Goal: Submit feedback/report problem

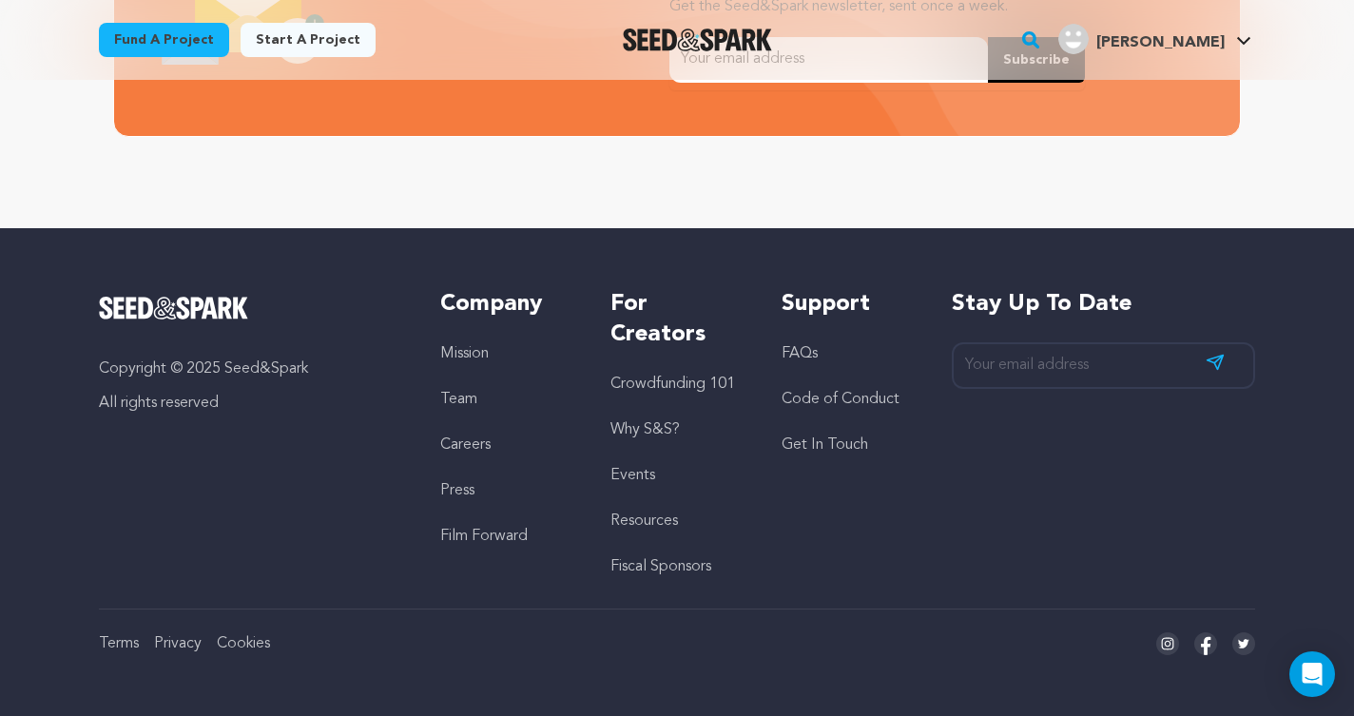
scroll to position [0, 356]
click at [1311, 670] on icon "Open Intercom Messenger" at bounding box center [1312, 674] width 22 height 25
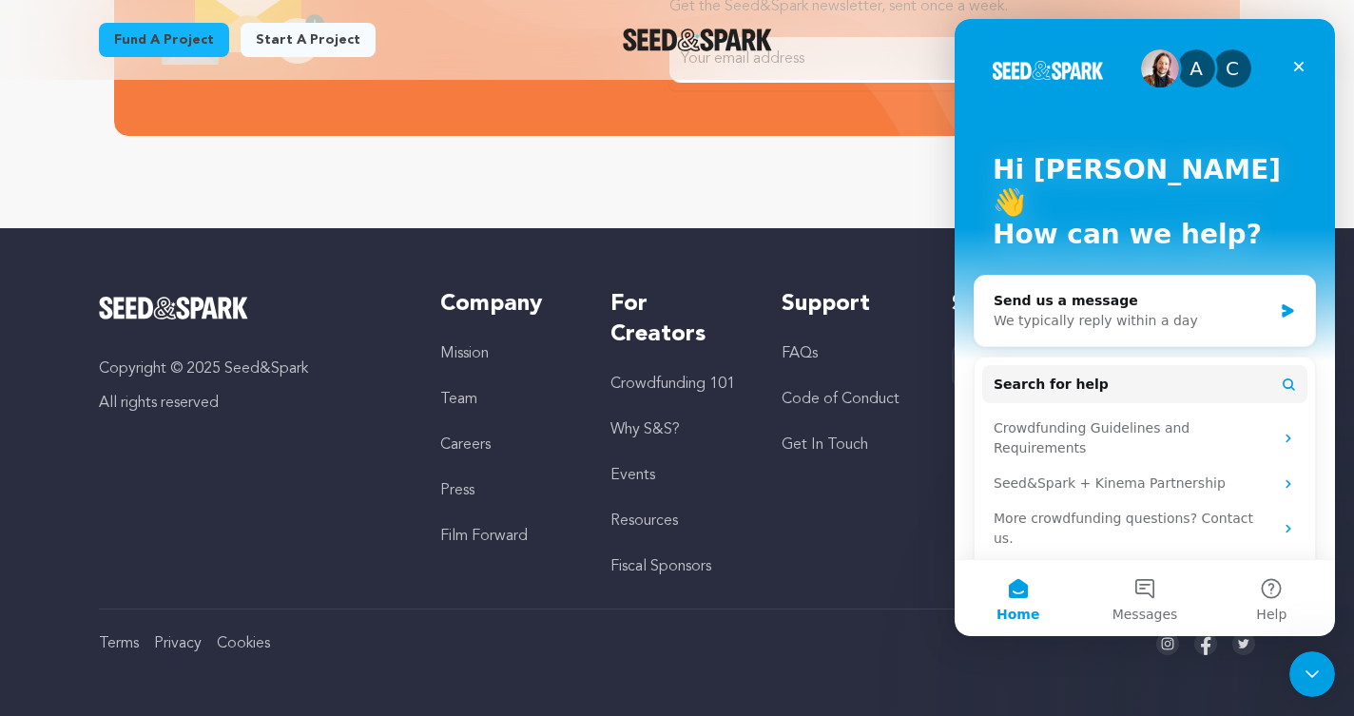
scroll to position [0, 0]
click at [1112, 311] on div "We typically reply within a day" at bounding box center [1132, 321] width 279 height 20
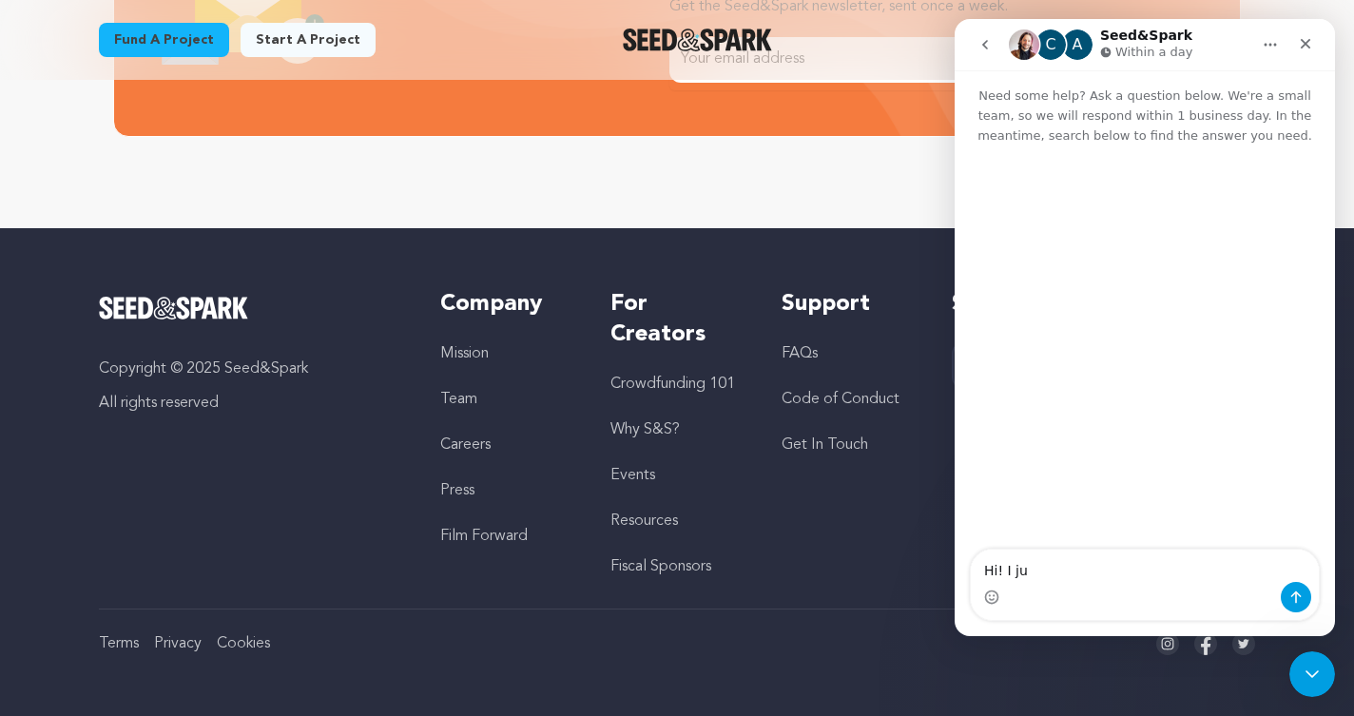
scroll to position [0, 356]
type textarea "Hi! I just wanted to let you know that there"
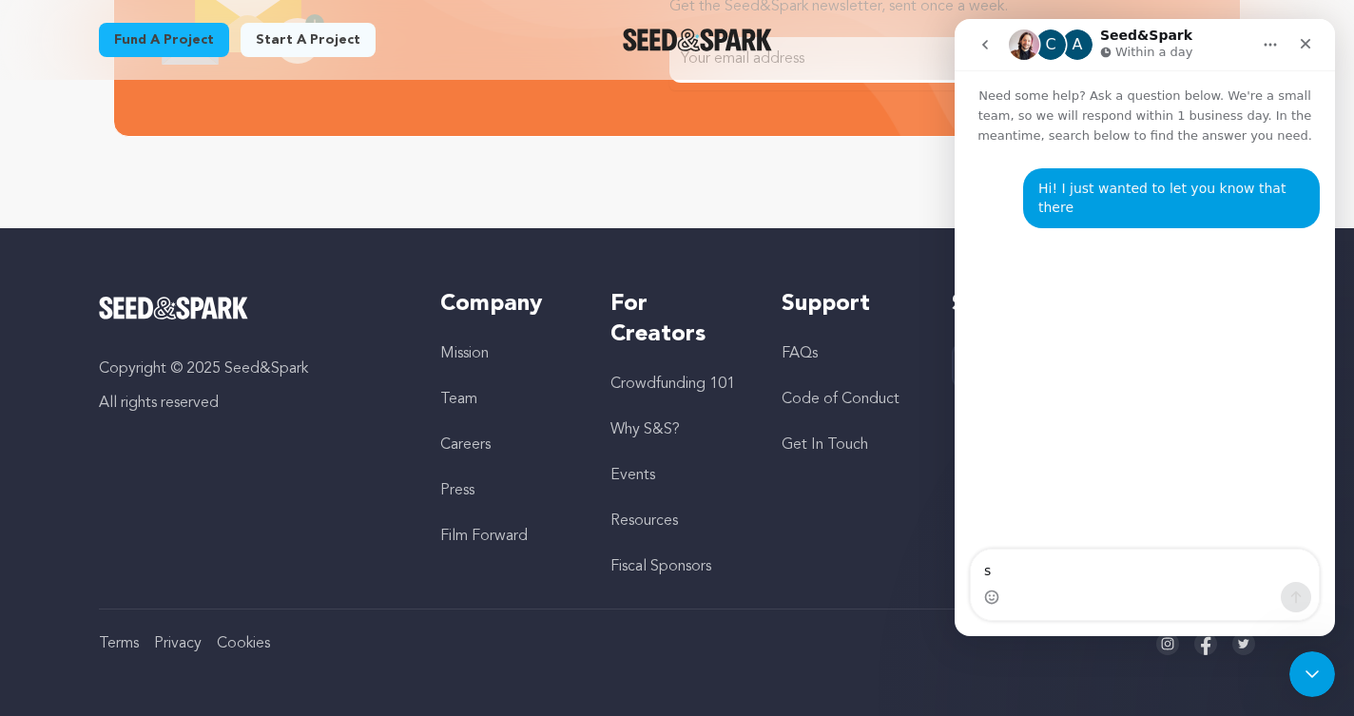
scroll to position [0, 0]
type textarea "s some"
type textarea "s someone"
drag, startPoint x: 1119, startPoint y: 573, endPoint x: 871, endPoint y: 562, distance: 248.4
click html "Operator Need some help? Ask a question below. We're a small team, so we will r…"
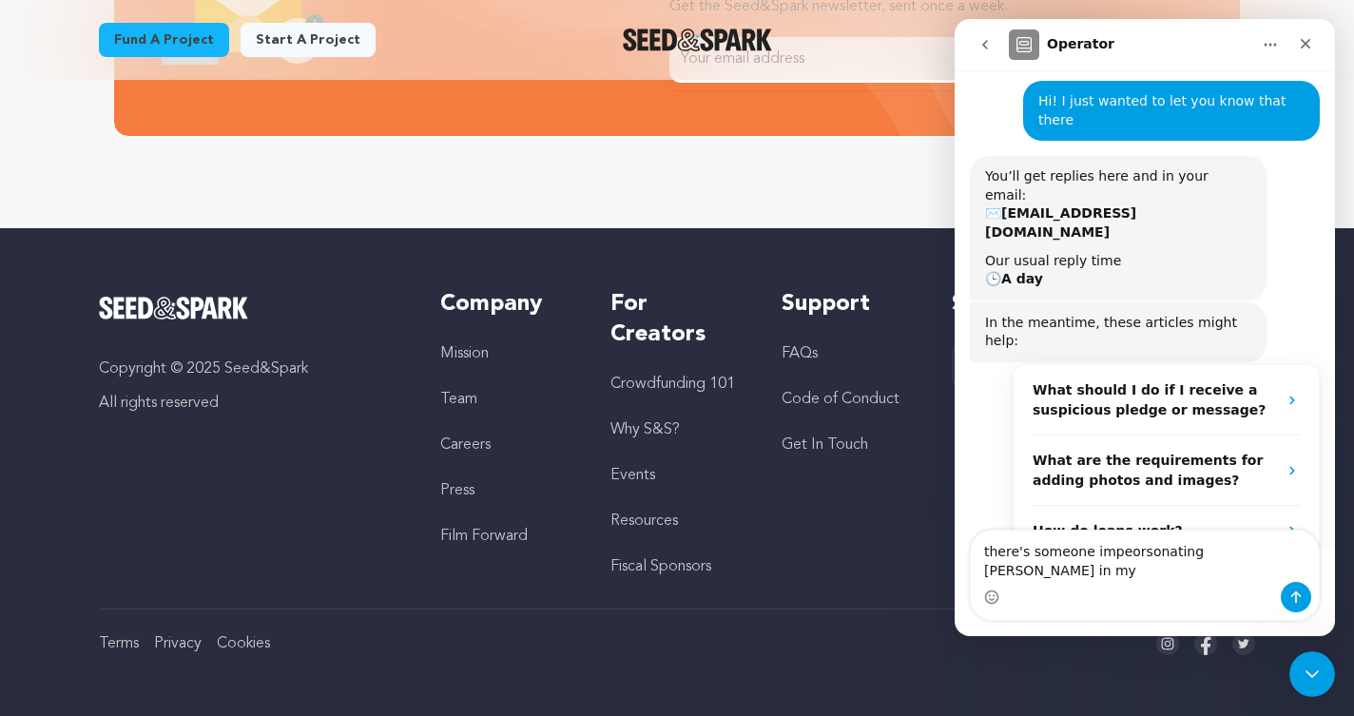
scroll to position [0, 356]
type textarea "there's someone impeorsonating Emily Best in my"
drag, startPoint x: 1294, startPoint y: 564, endPoint x: 907, endPoint y: 556, distance: 387.0
click html "Operator Need some help? Ask a question below. We're a small team, so we will r…"
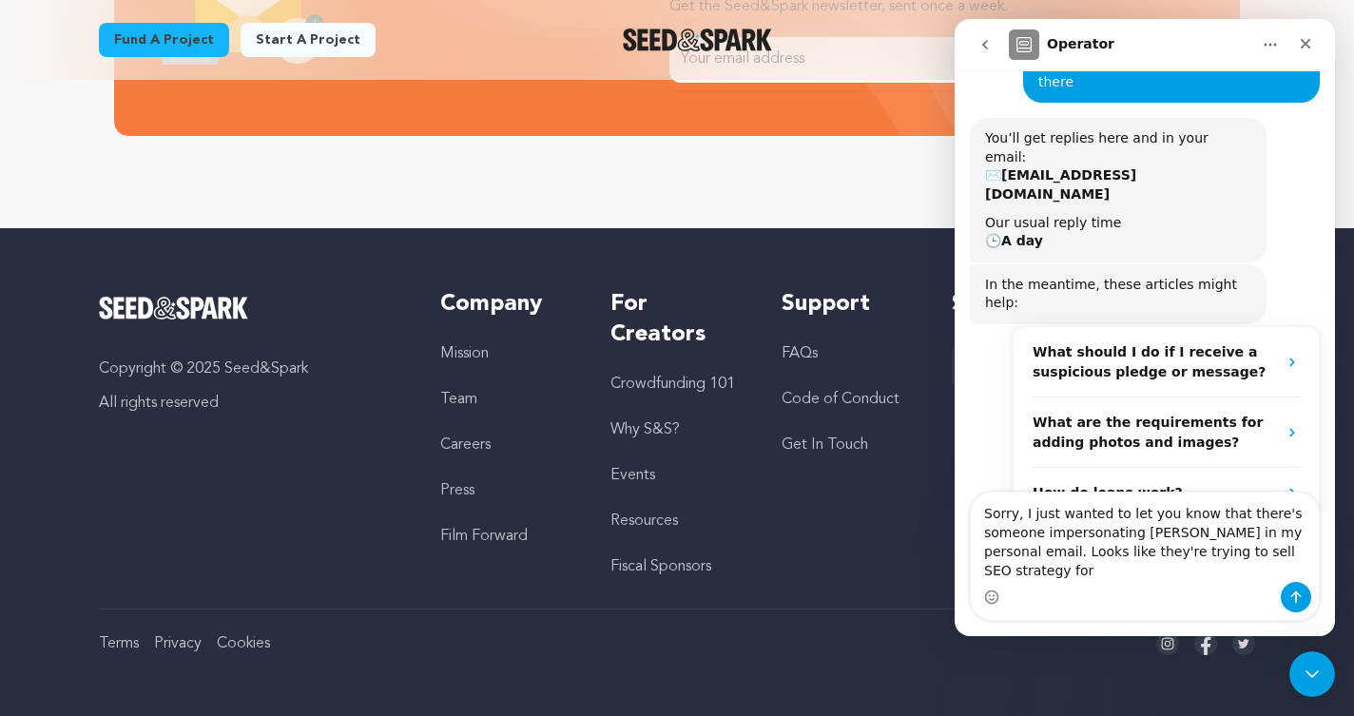
scroll to position [145, 0]
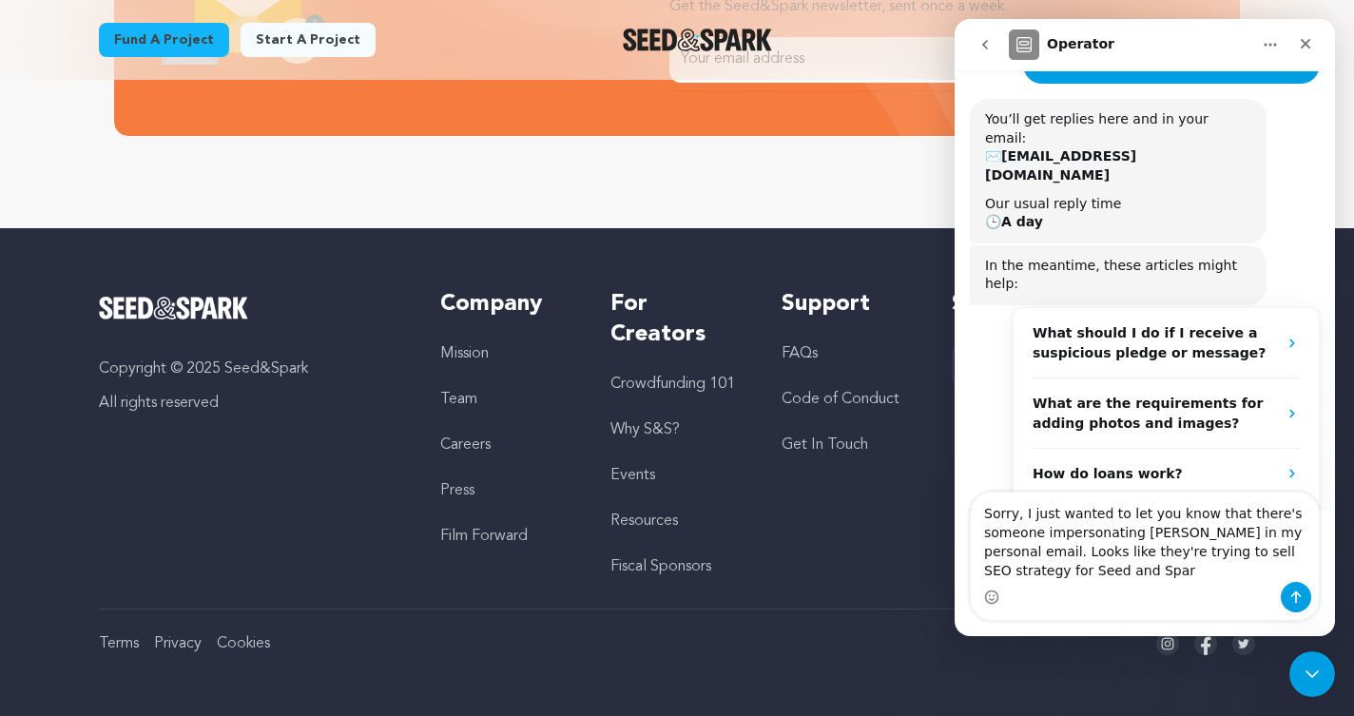
type textarea "Sorry, I just wanted to let you know that there's someone impersonating Emily B…"
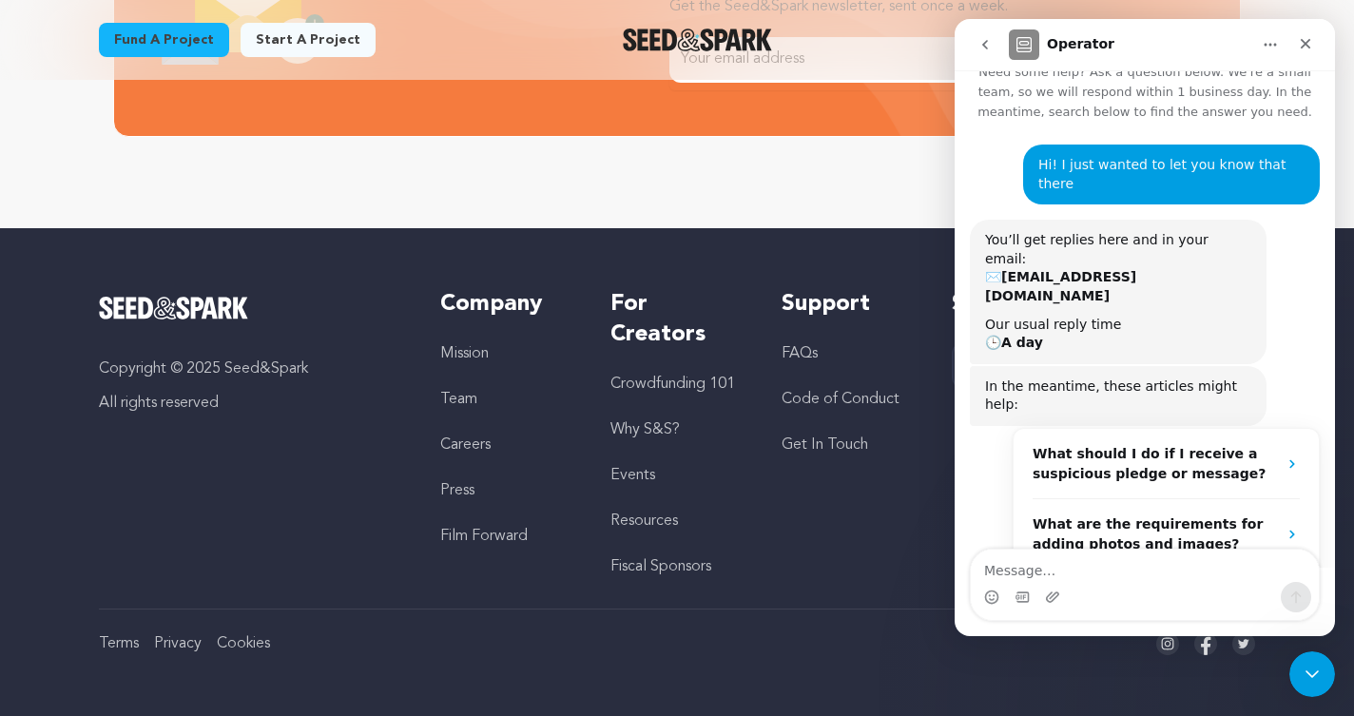
scroll to position [0, 0]
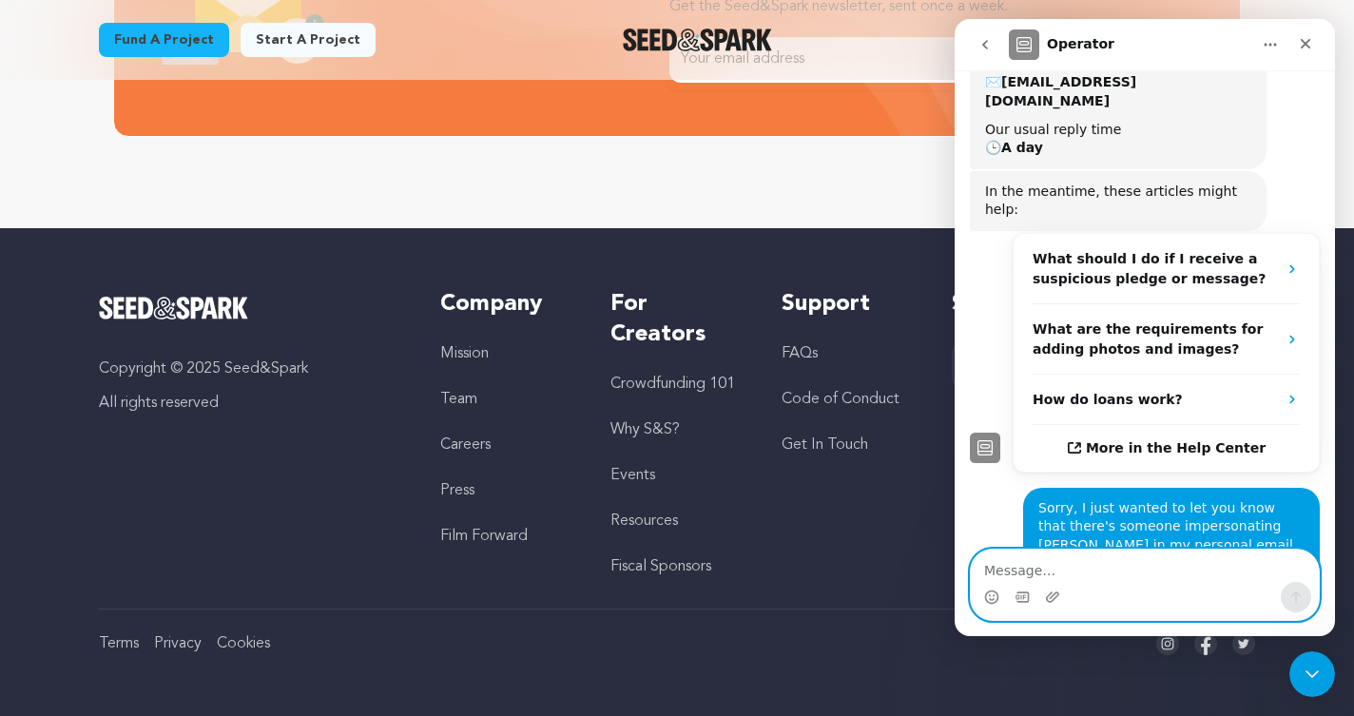
scroll to position [0, 356]
click at [1301, 48] on icon "Close" at bounding box center [1305, 43] width 15 height 15
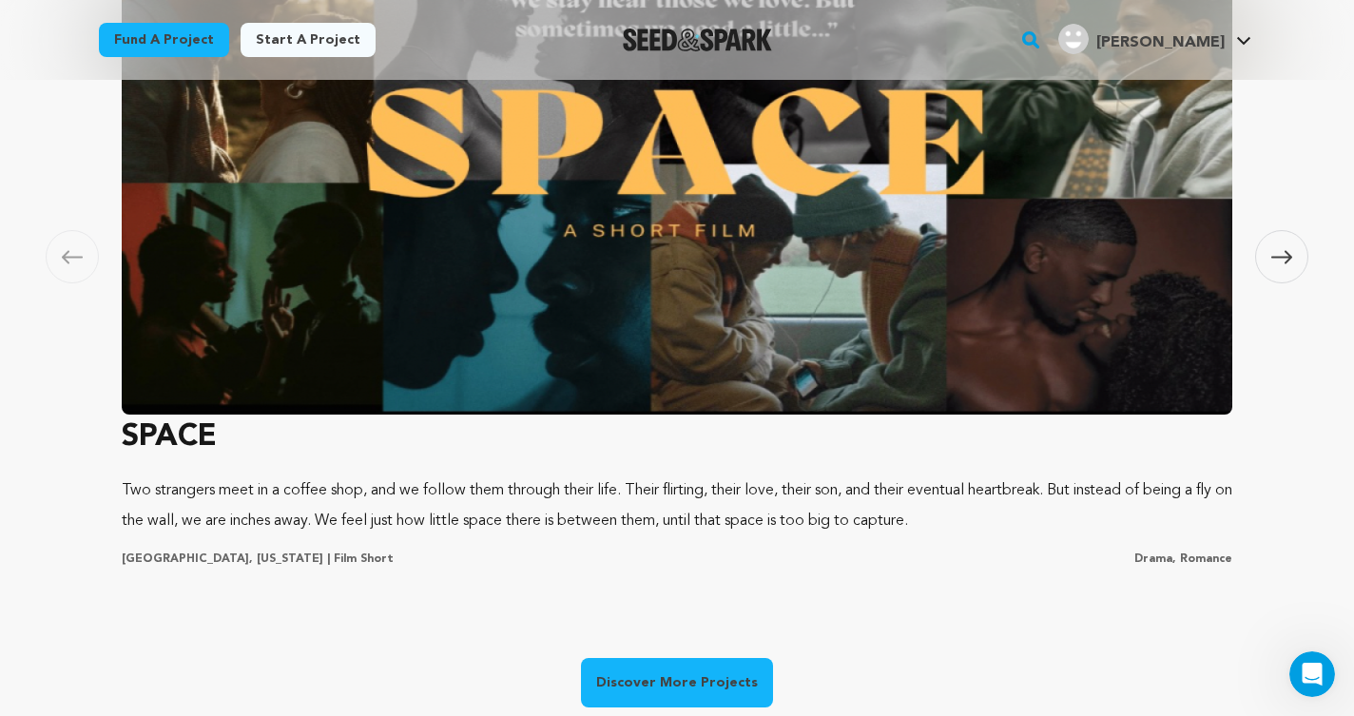
scroll to position [0, 0]
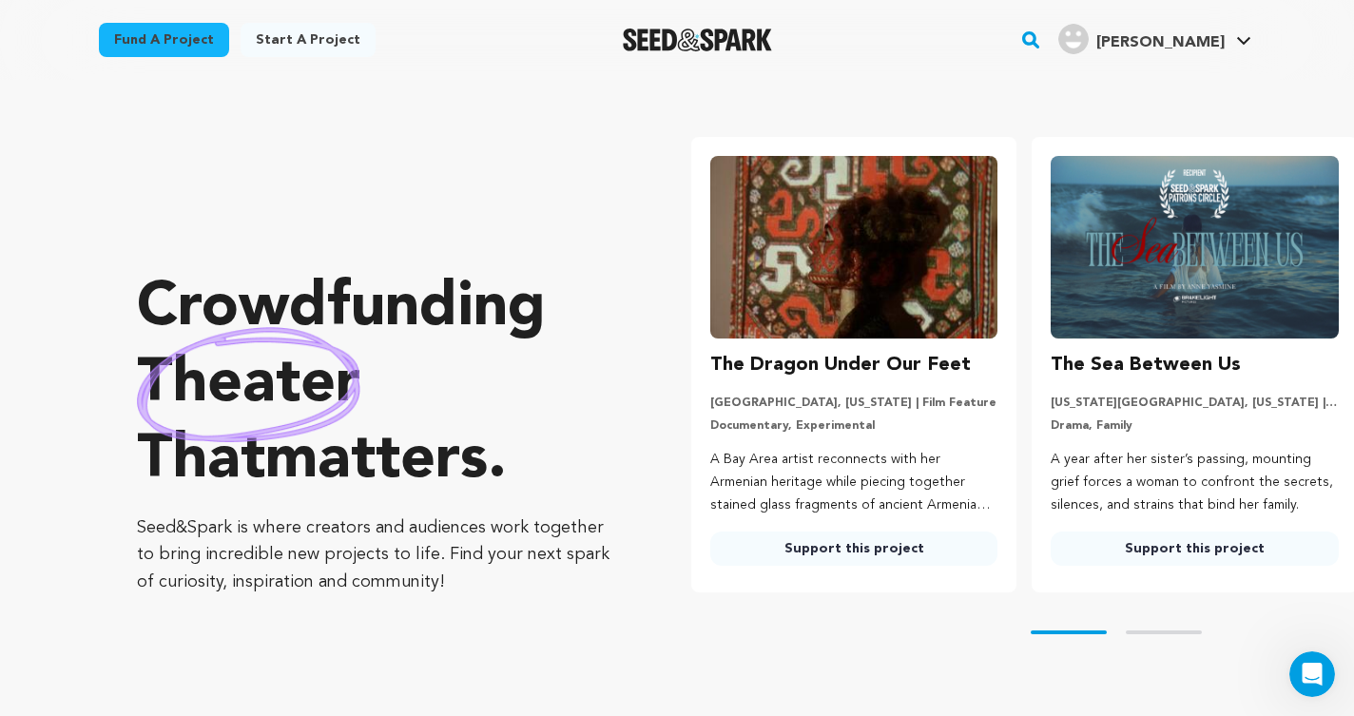
click at [691, 49] on img "Seed&Spark Homepage" at bounding box center [697, 40] width 149 height 23
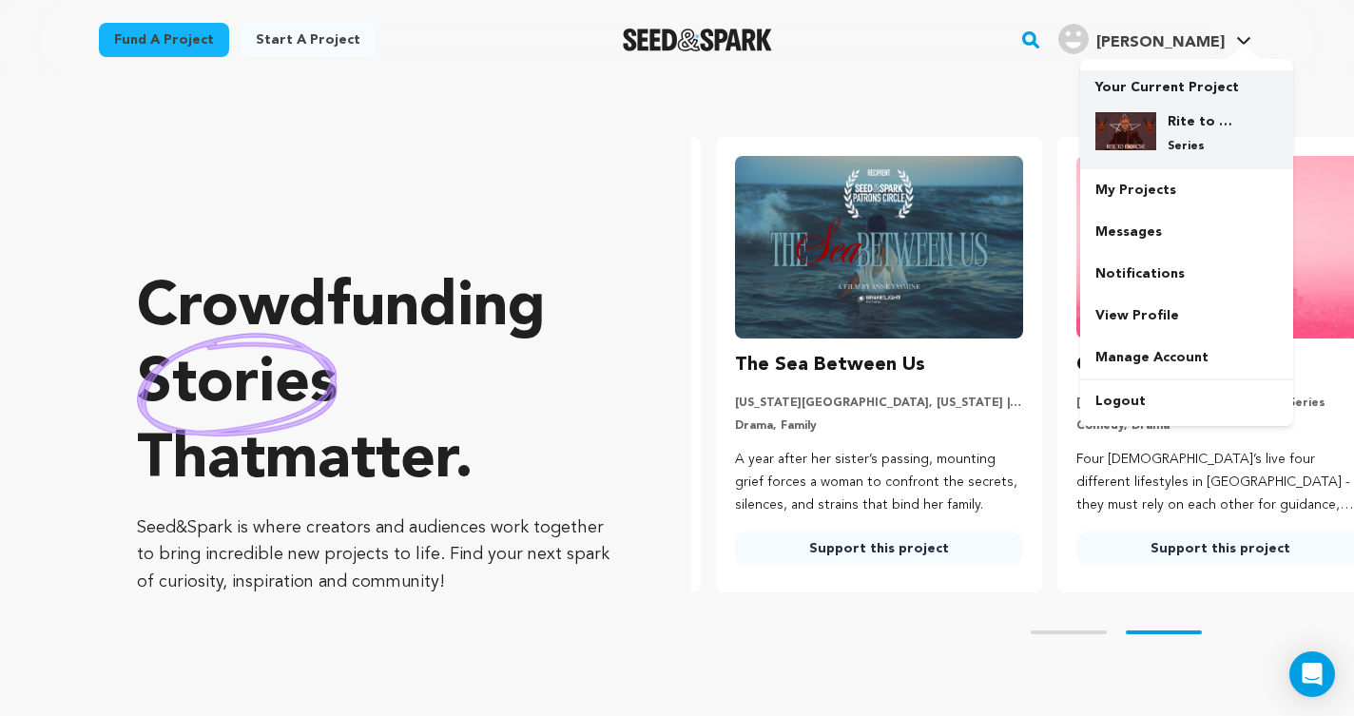
scroll to position [0, 356]
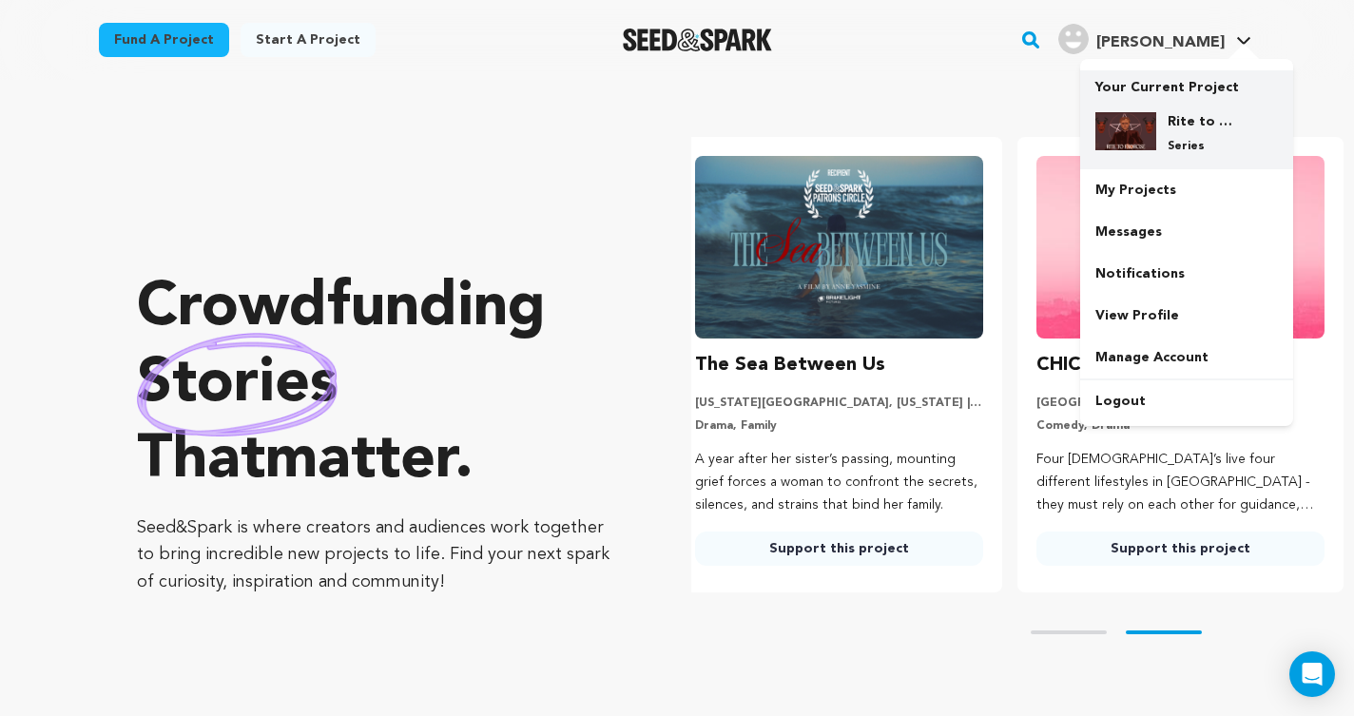
click at [1156, 112] on div "Rite to Exorcise Series" at bounding box center [1201, 133] width 91 height 42
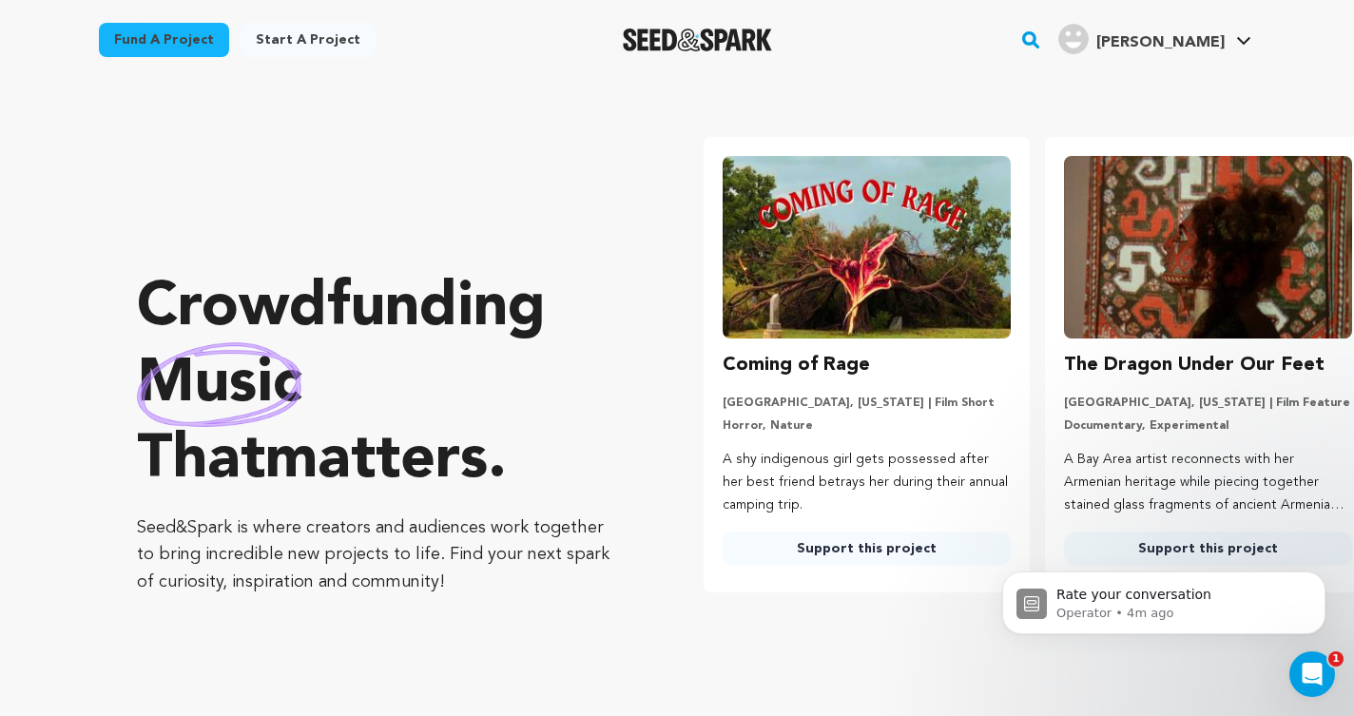
scroll to position [0, 356]
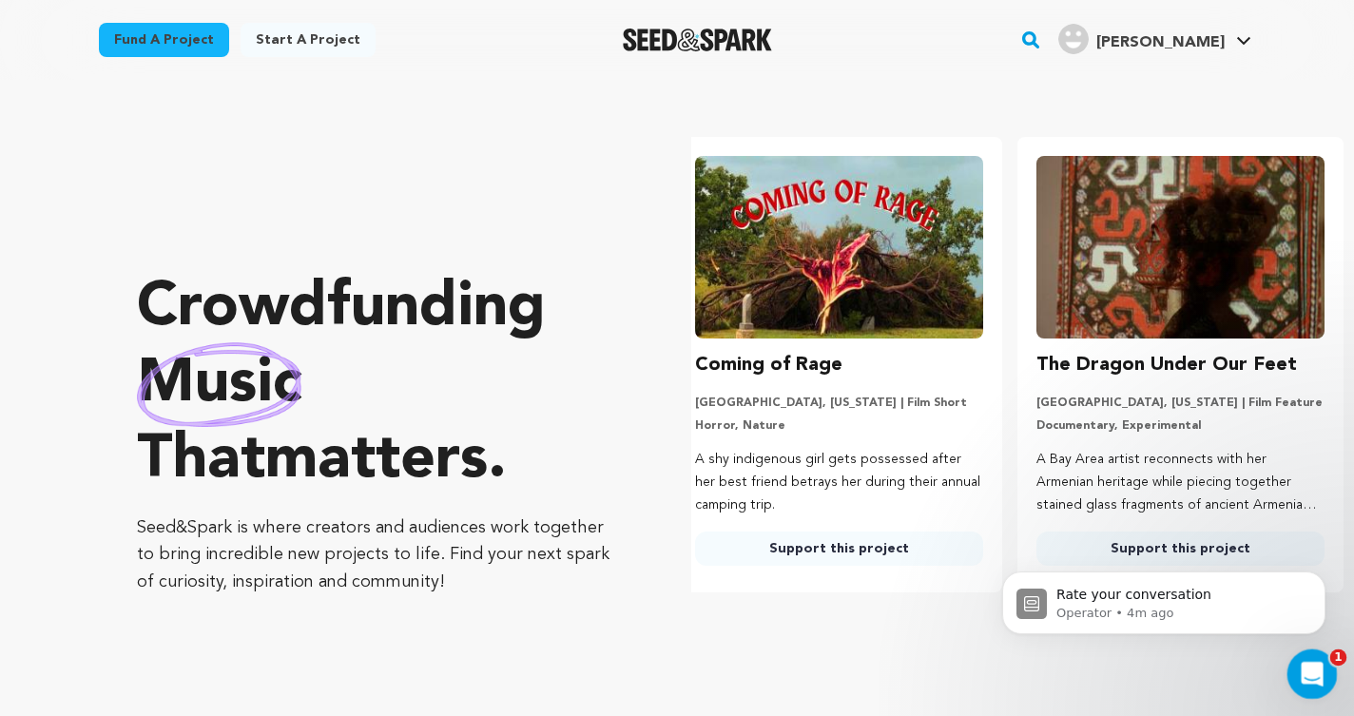
click at [1312, 674] on icon "Open Intercom Messenger" at bounding box center [1309, 671] width 31 height 31
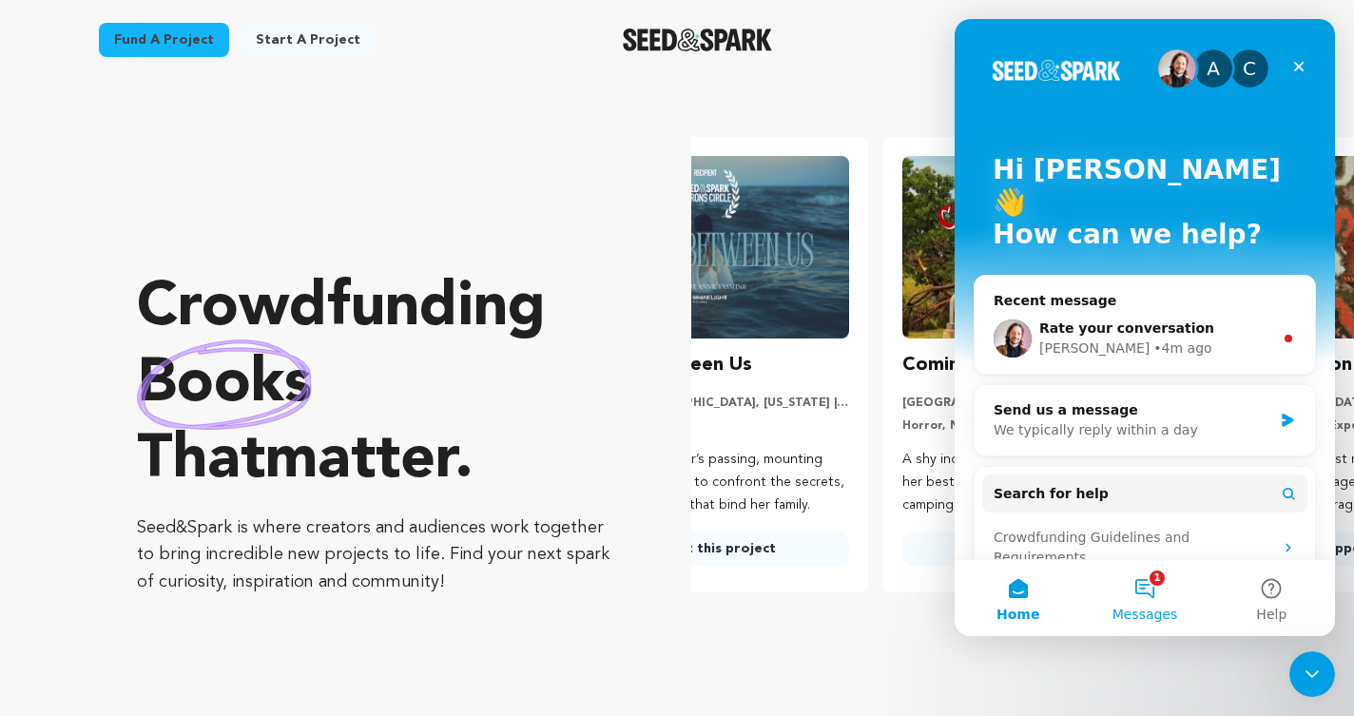
scroll to position [0, 28]
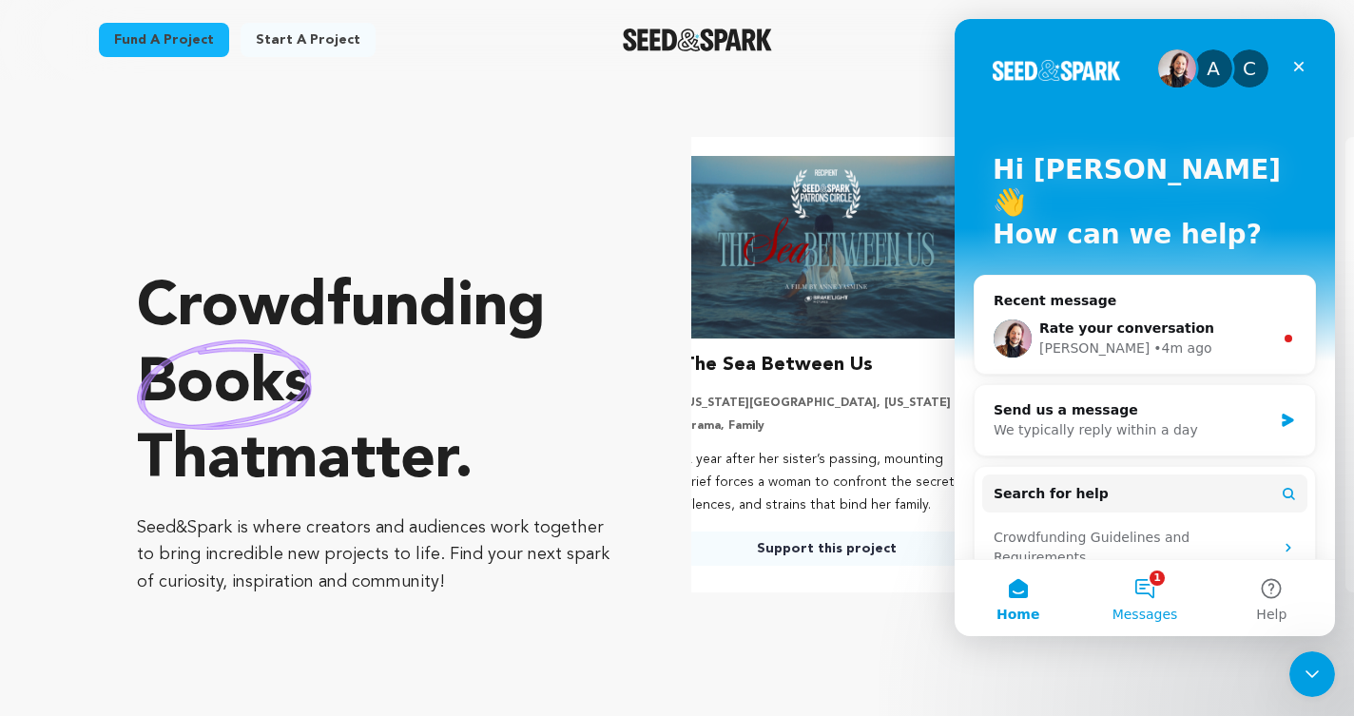
click at [1127, 563] on button "1 Messages" at bounding box center [1144, 598] width 126 height 76
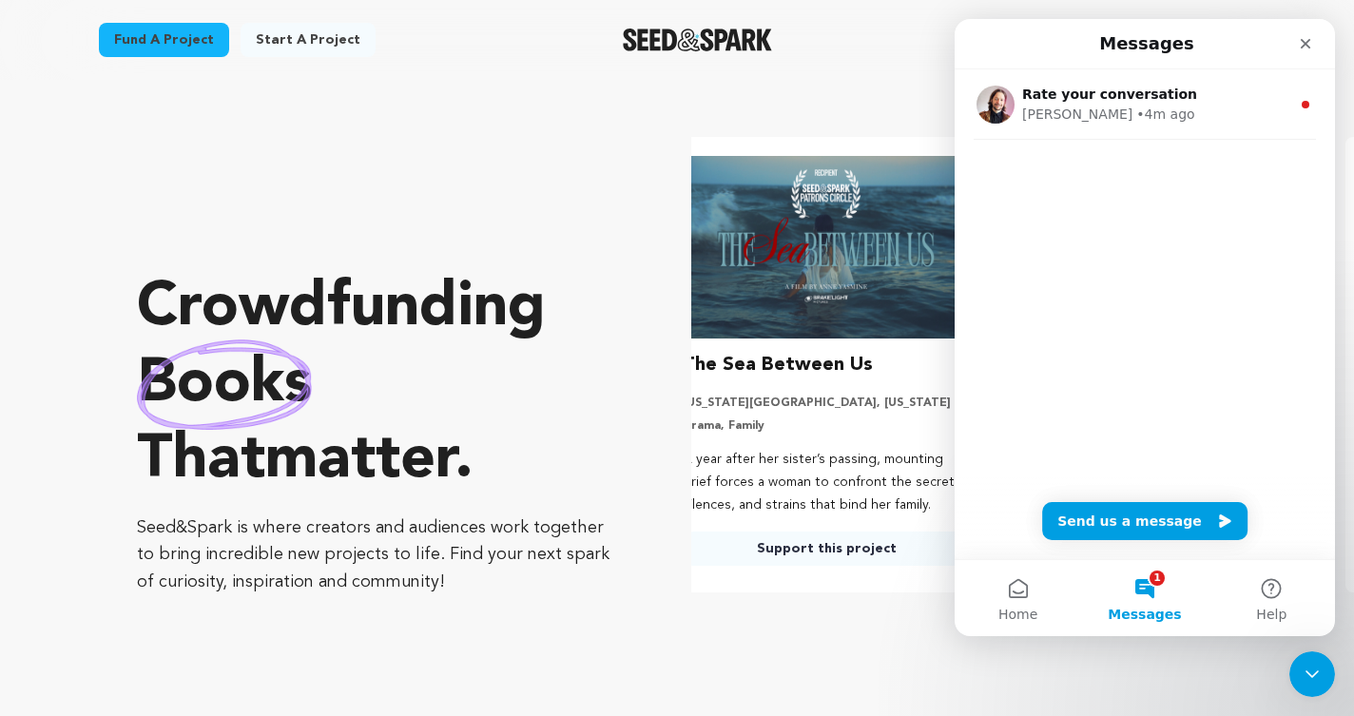
scroll to position [0, 0]
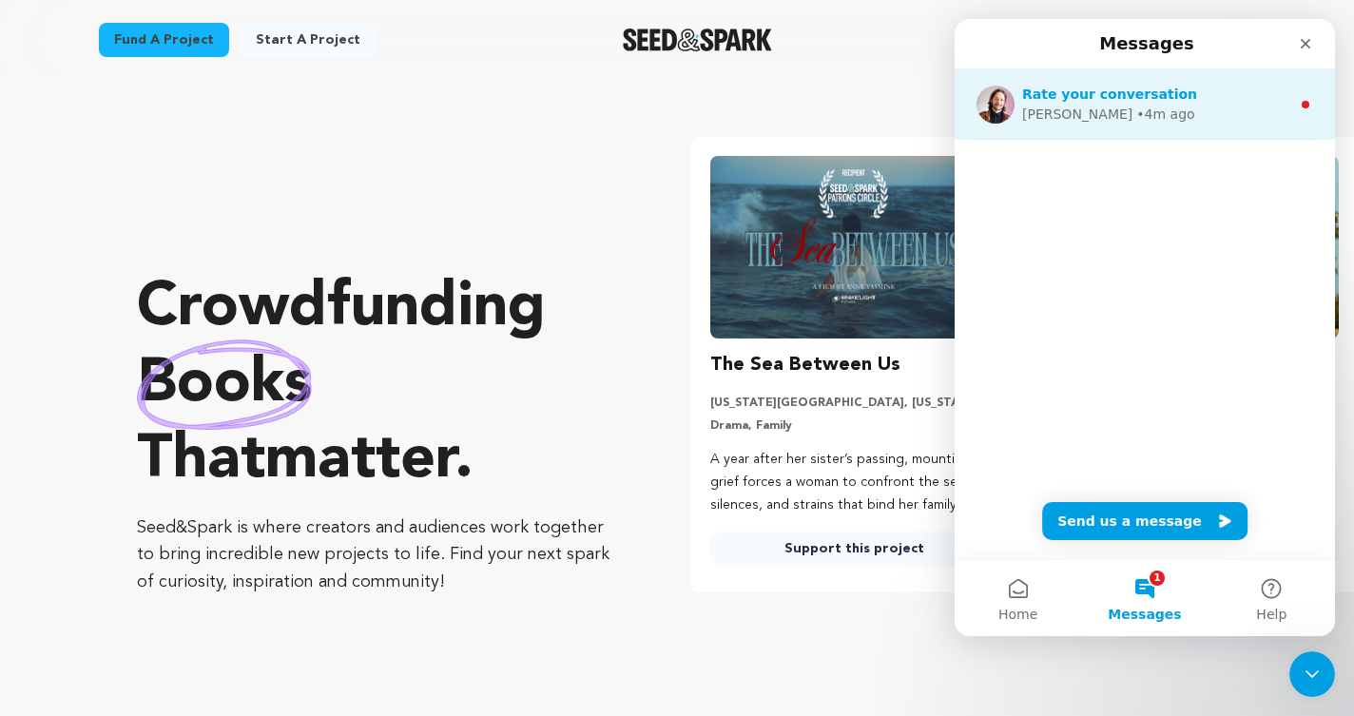
click at [1163, 120] on div "Mike • 4m ago" at bounding box center [1156, 115] width 268 height 20
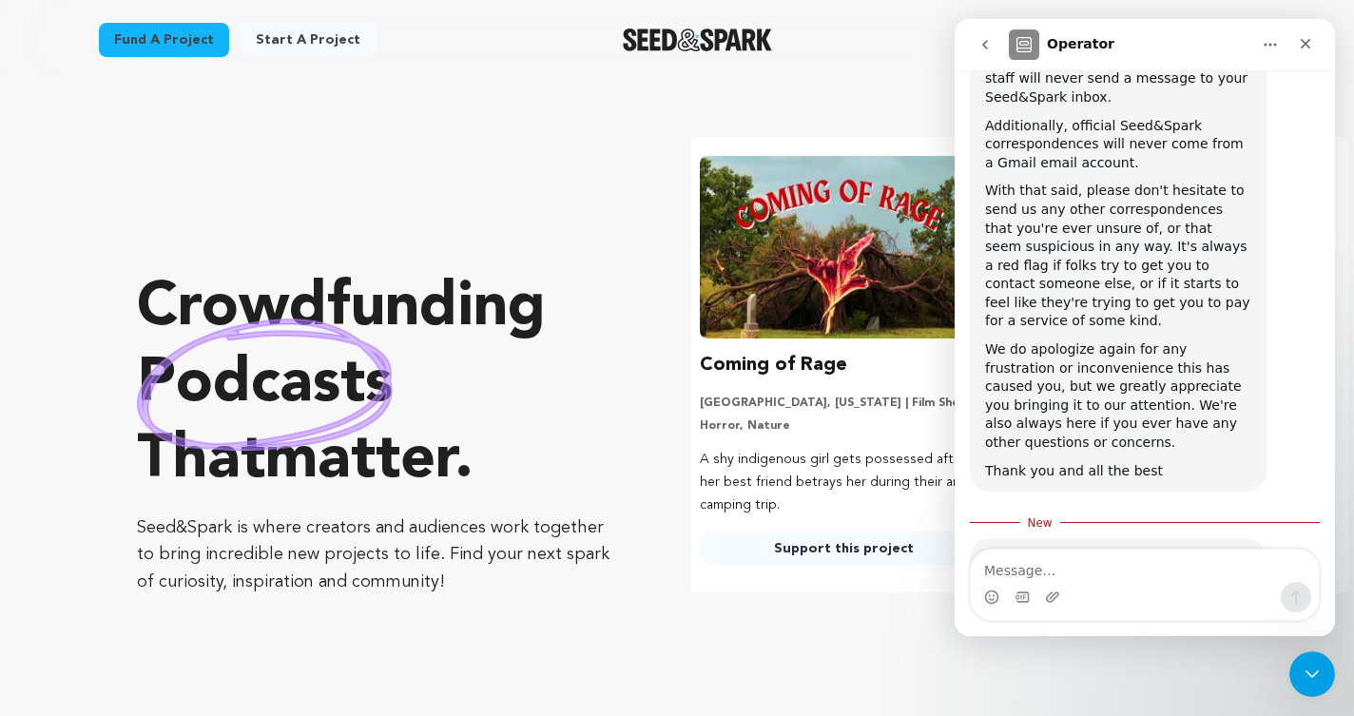
scroll to position [0, 356]
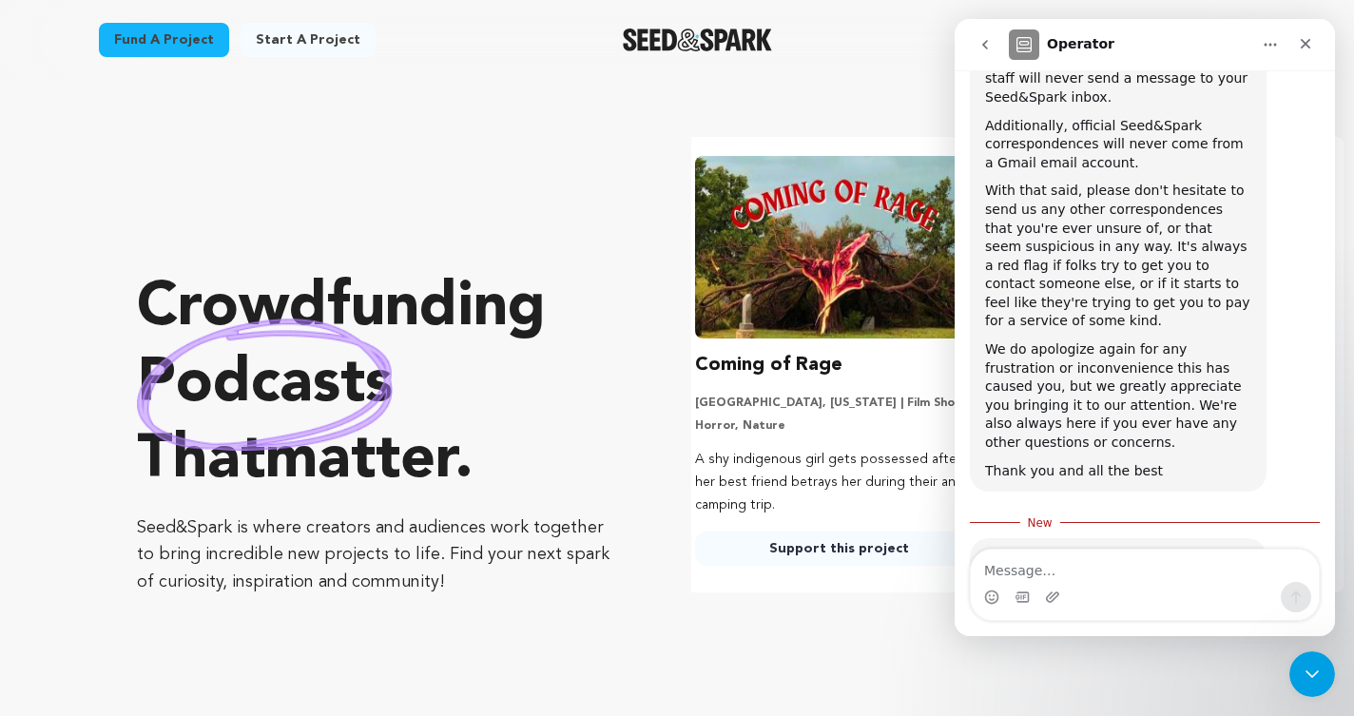
click at [1203, 653] on span "Amazing" at bounding box center [1192, 670] width 34 height 34
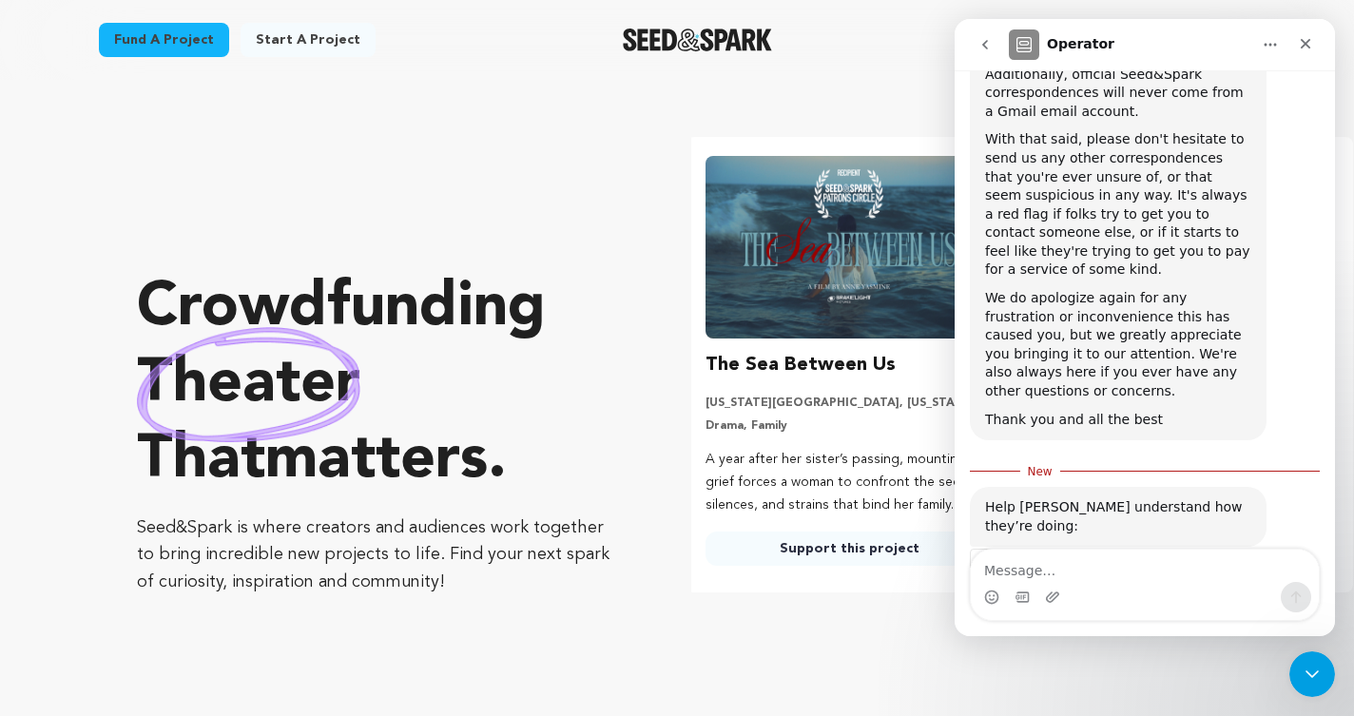
scroll to position [0, 0]
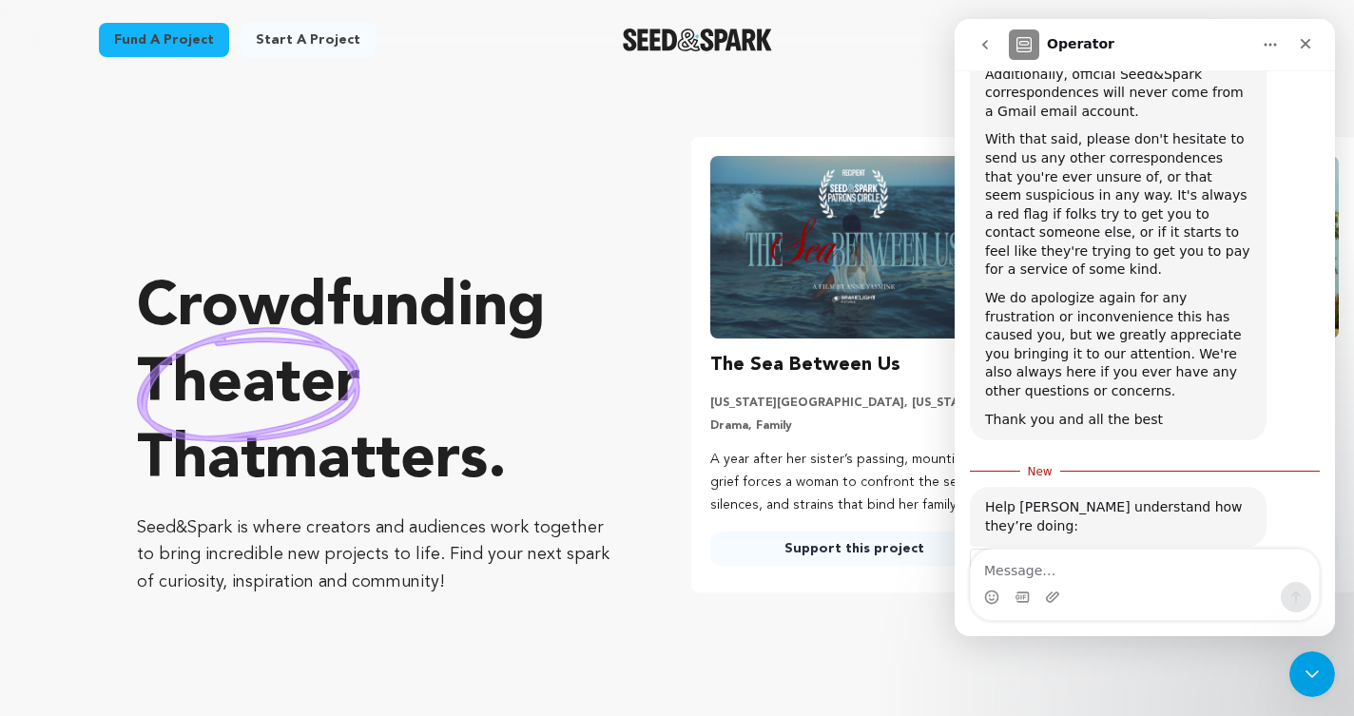
click at [1206, 667] on div "Submit" at bounding box center [1202, 686] width 38 height 38
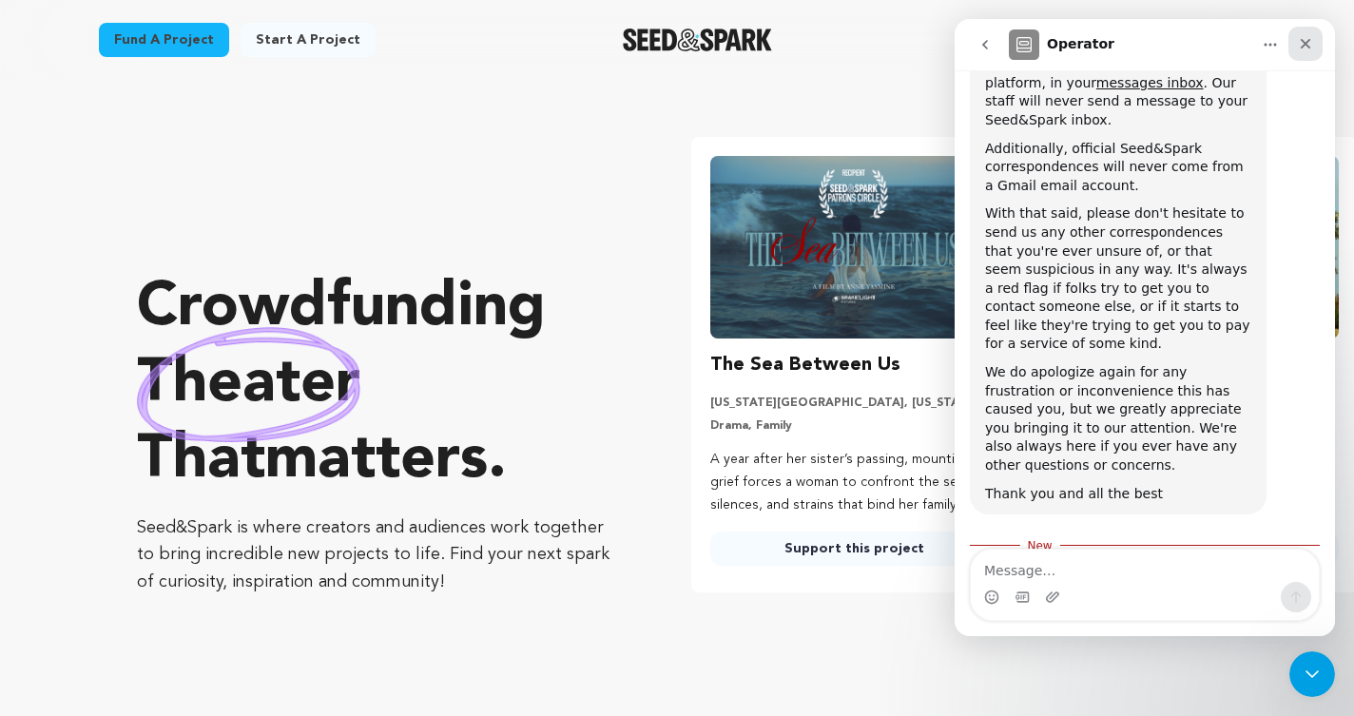
click at [1311, 45] on icon "Close" at bounding box center [1305, 43] width 15 height 15
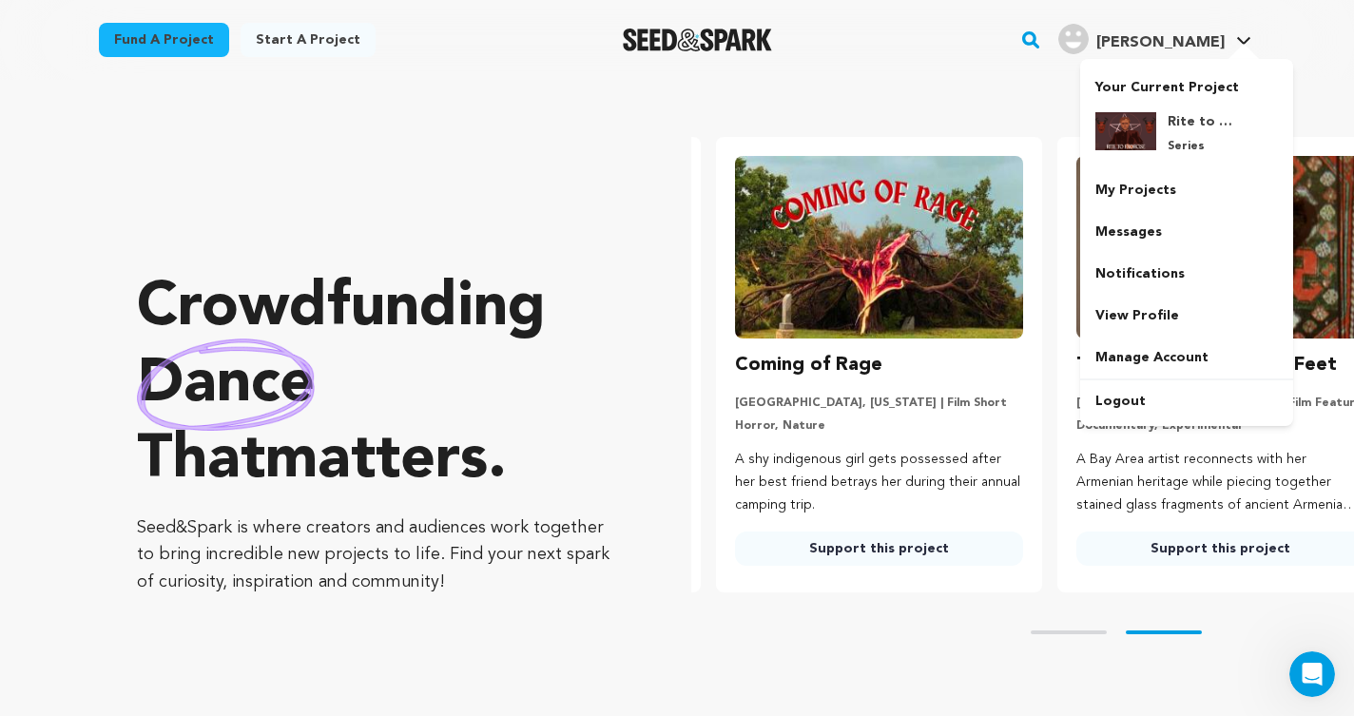
scroll to position [0, 356]
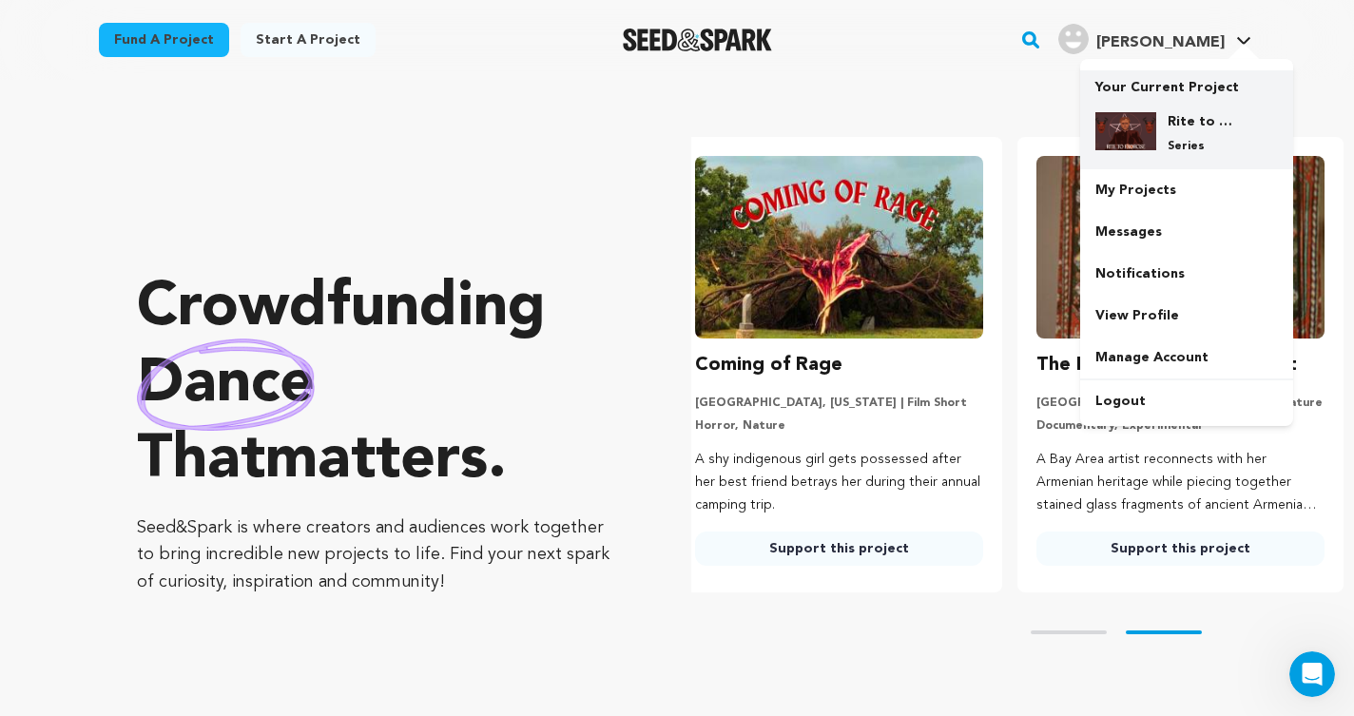
click at [1171, 132] on div "Rite to Exorcise Series" at bounding box center [1201, 133] width 91 height 42
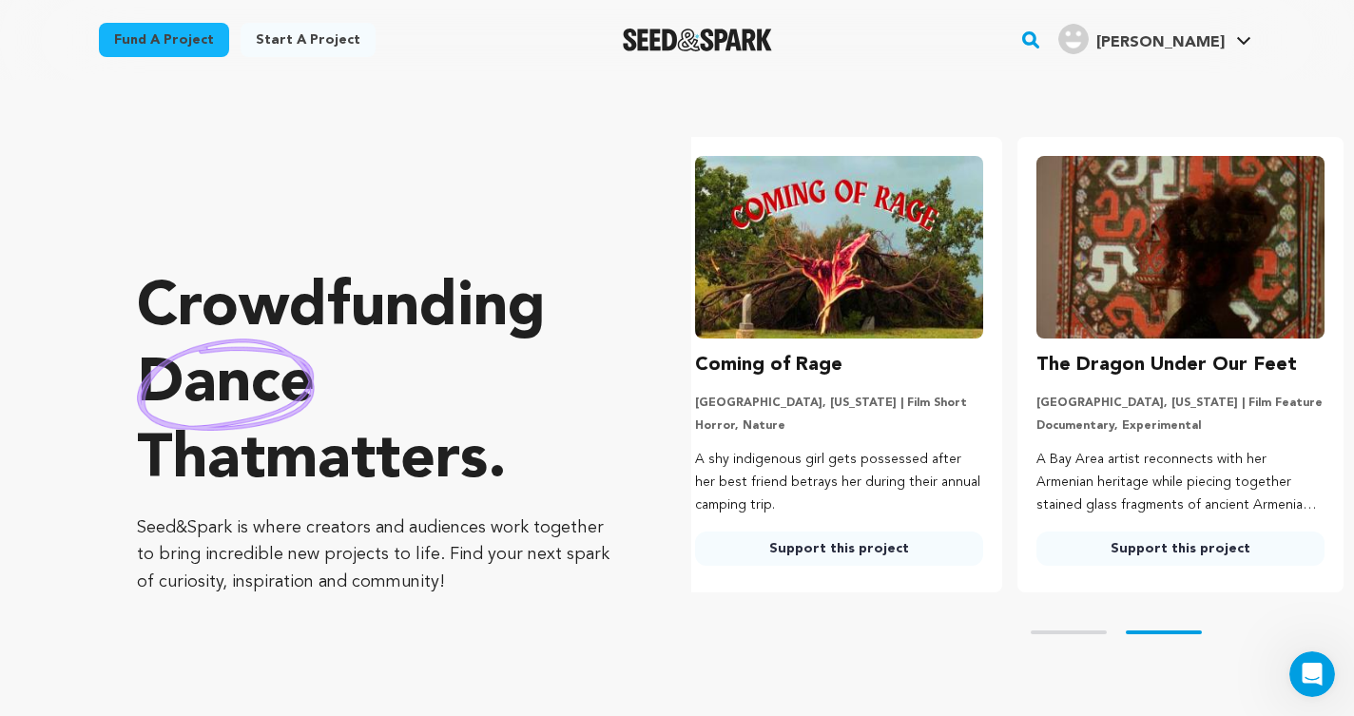
scroll to position [1223, 0]
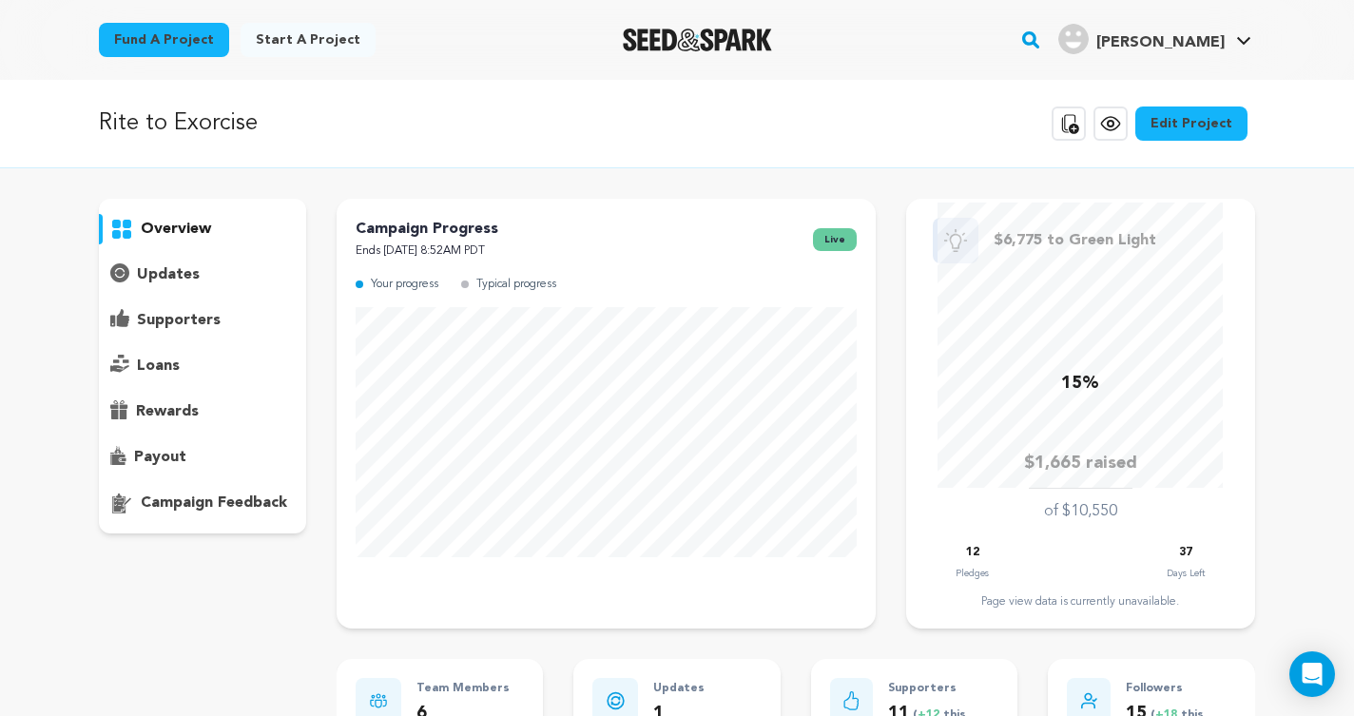
click at [692, 41] on img "Seed&Spark Homepage" at bounding box center [697, 40] width 149 height 23
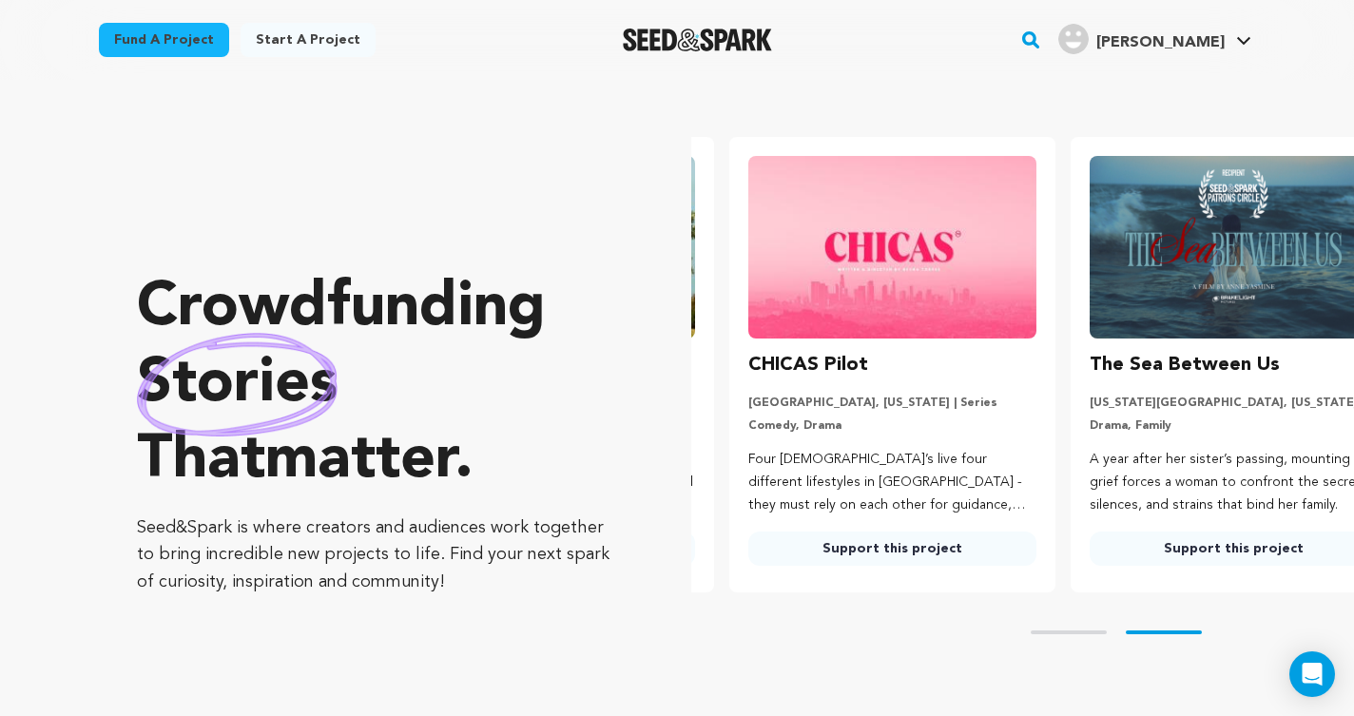
scroll to position [0, 356]
